Goal: Task Accomplishment & Management: Complete application form

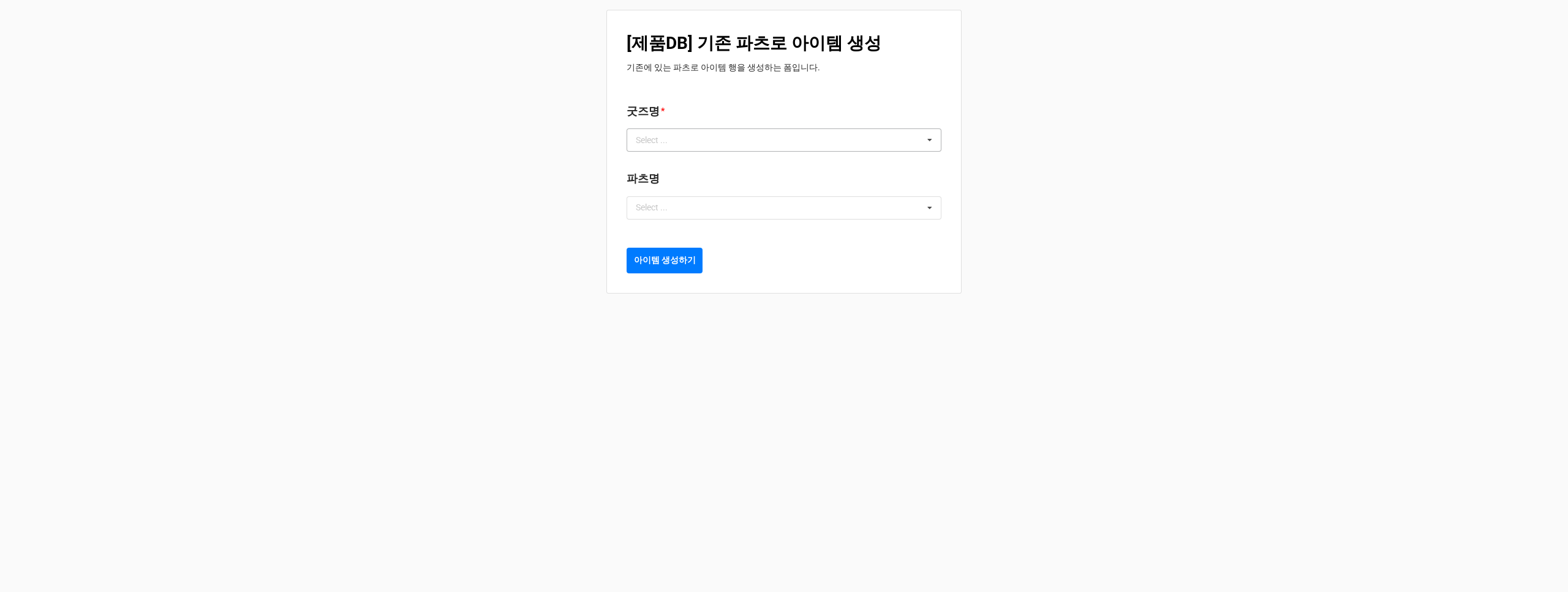
click at [874, 144] on div "Select ... No results found." at bounding box center [784, 140] width 315 height 23
click at [999, 174] on div "[제품DB] 기존 파츠로 아이템 생성 기존에 있는 파츠로 아이템 행을 생성하는 폼입니다. 굿즈명 * Select ... Loading... 파…" at bounding box center [784, 296] width 1568 height 592
click at [947, 308] on div "[제품DB] 기존 파츠로 아이템 생성 기존에 있는 파츠로 아이템 행을 생성하는 폼입니다. 굿즈명 * Select ... 0% 무염색 타올 4초…" at bounding box center [784, 157] width 356 height 313
